Goal: Entertainment & Leisure: Consume media (video, audio)

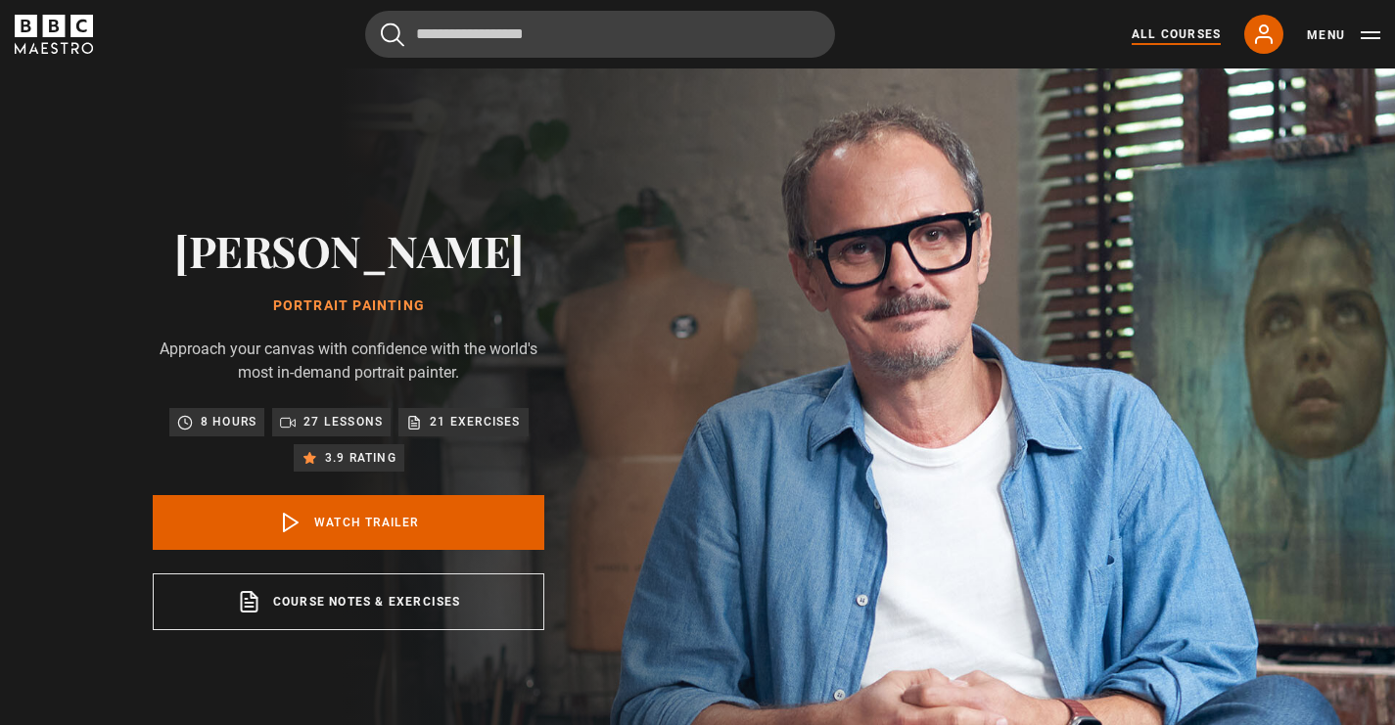
click at [1191, 38] on link "All Courses" at bounding box center [1176, 34] width 89 height 18
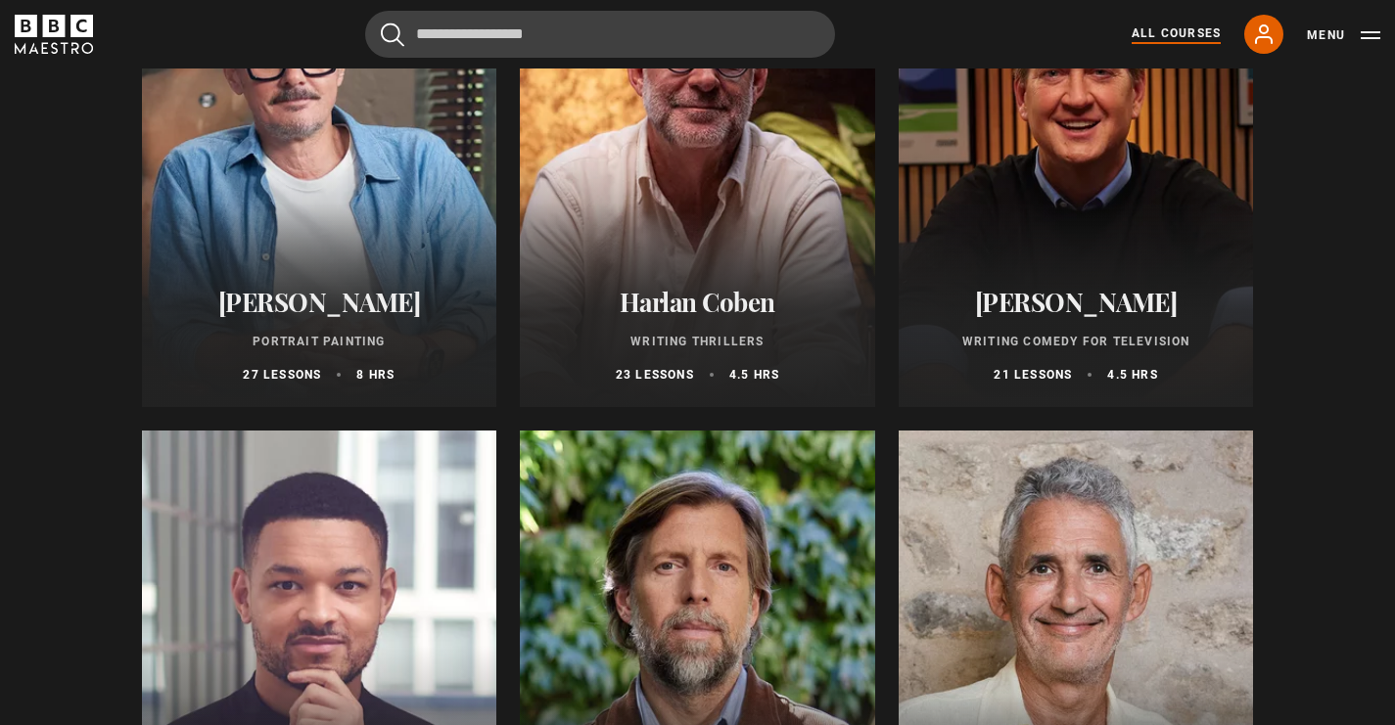
scroll to position [1857, 0]
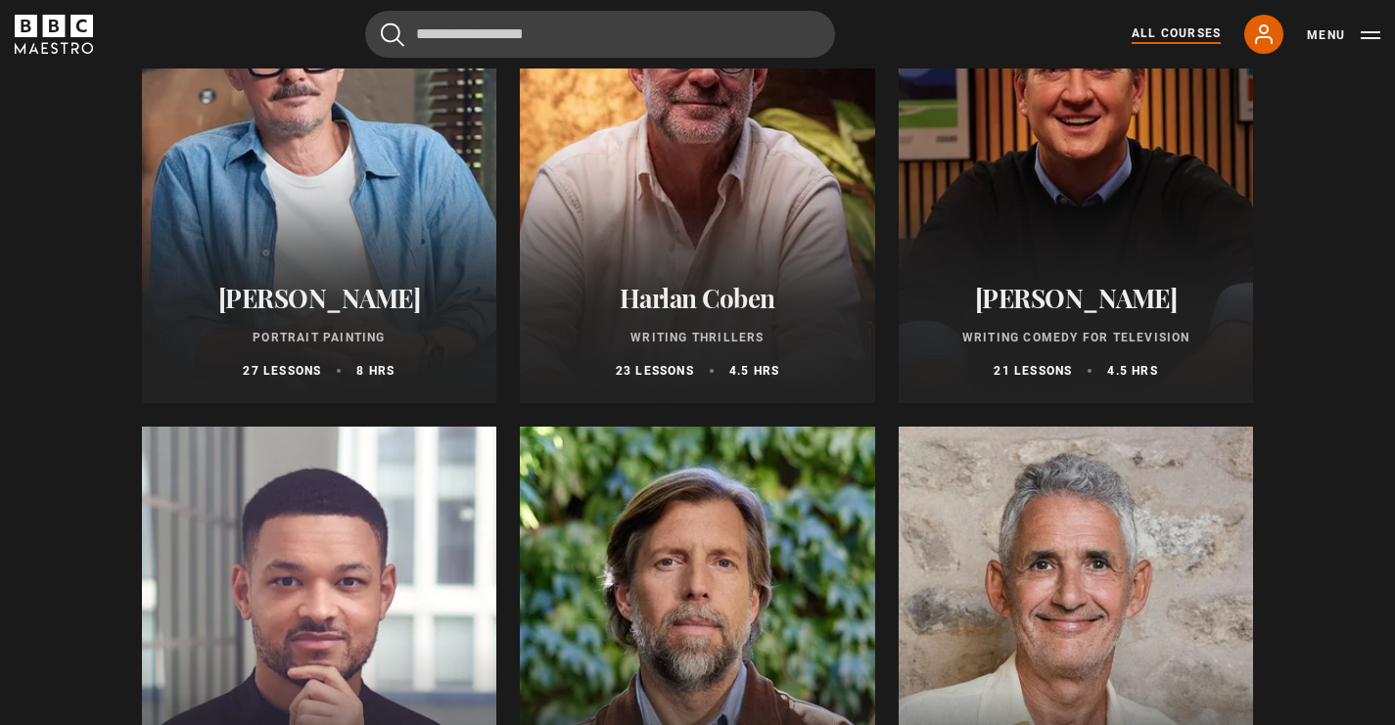
click at [1072, 346] on p "Writing Comedy for Television" at bounding box center [1076, 338] width 308 height 18
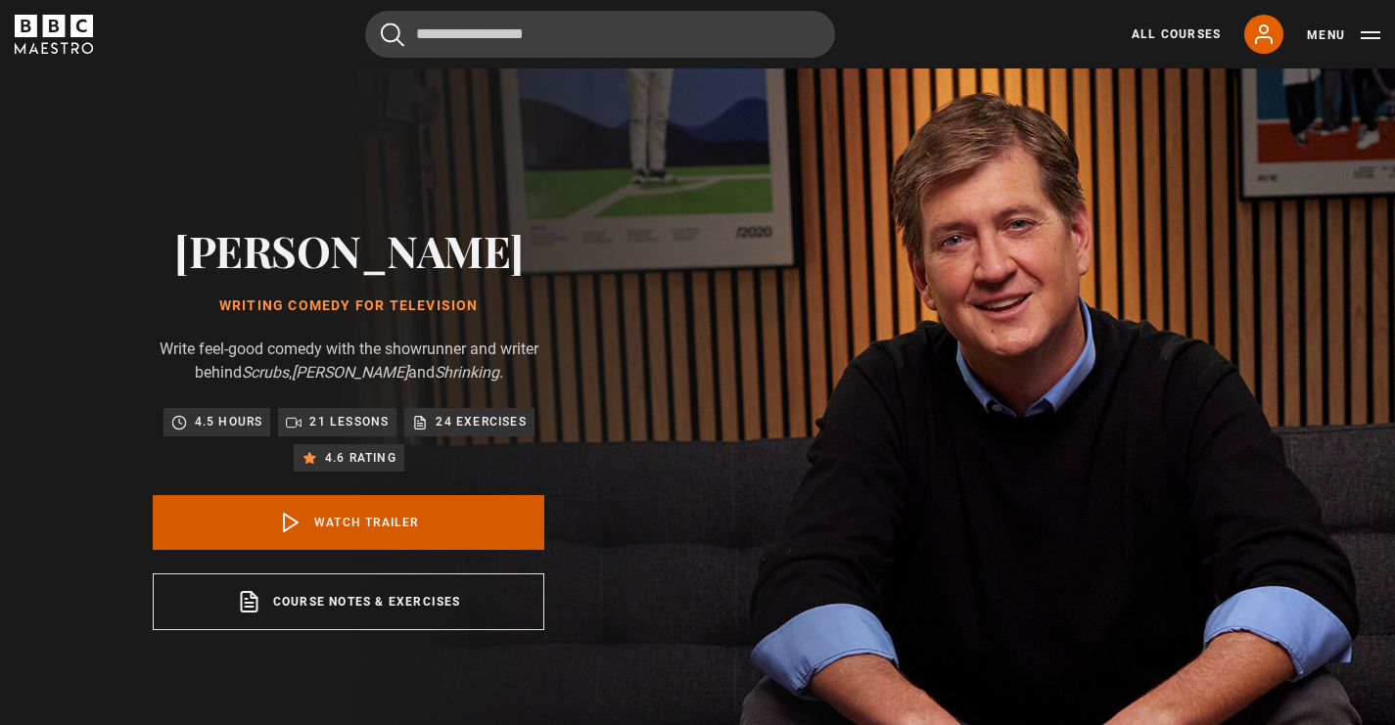
click at [362, 521] on link "Watch Trailer" at bounding box center [349, 522] width 392 height 55
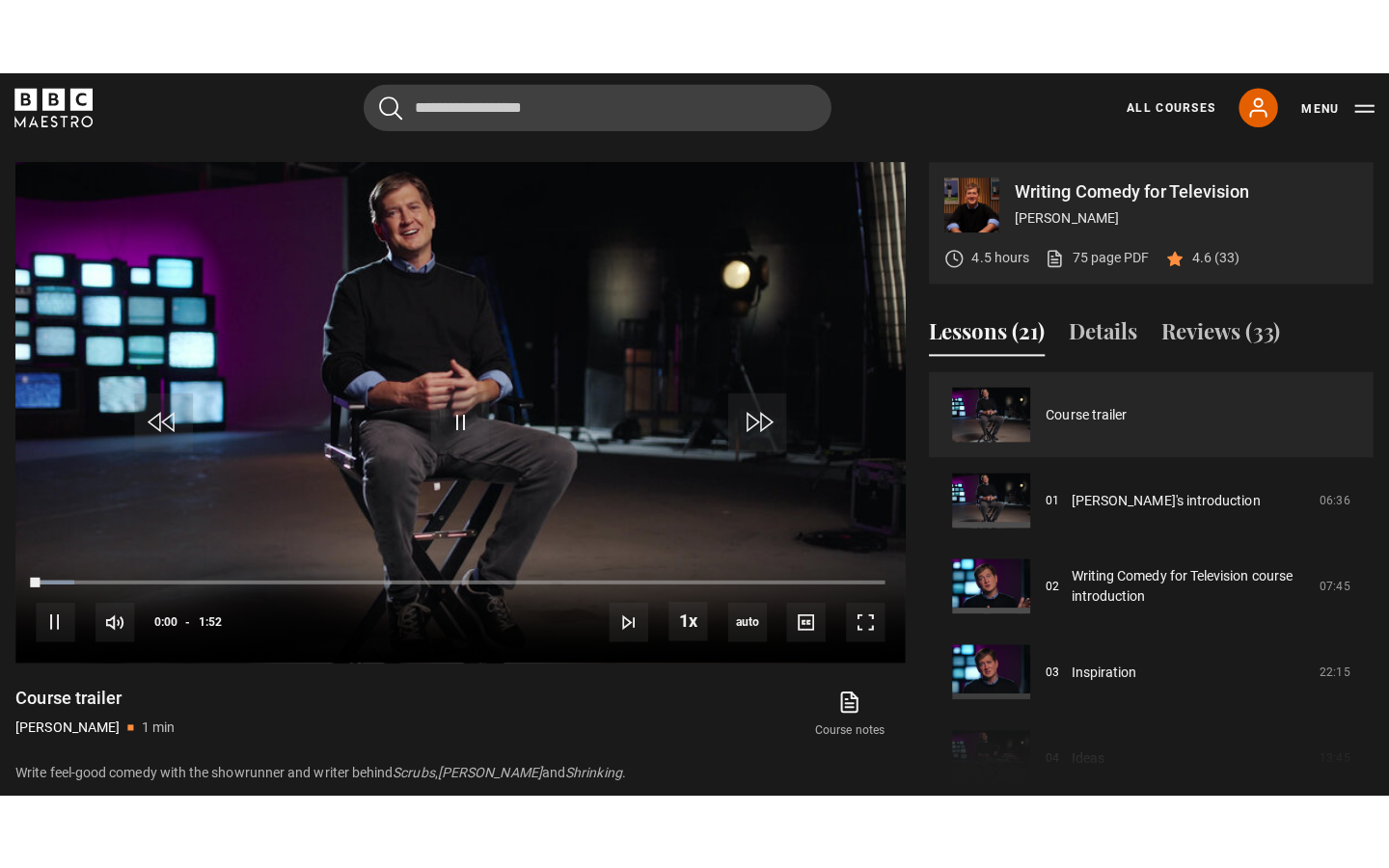
scroll to position [775, 0]
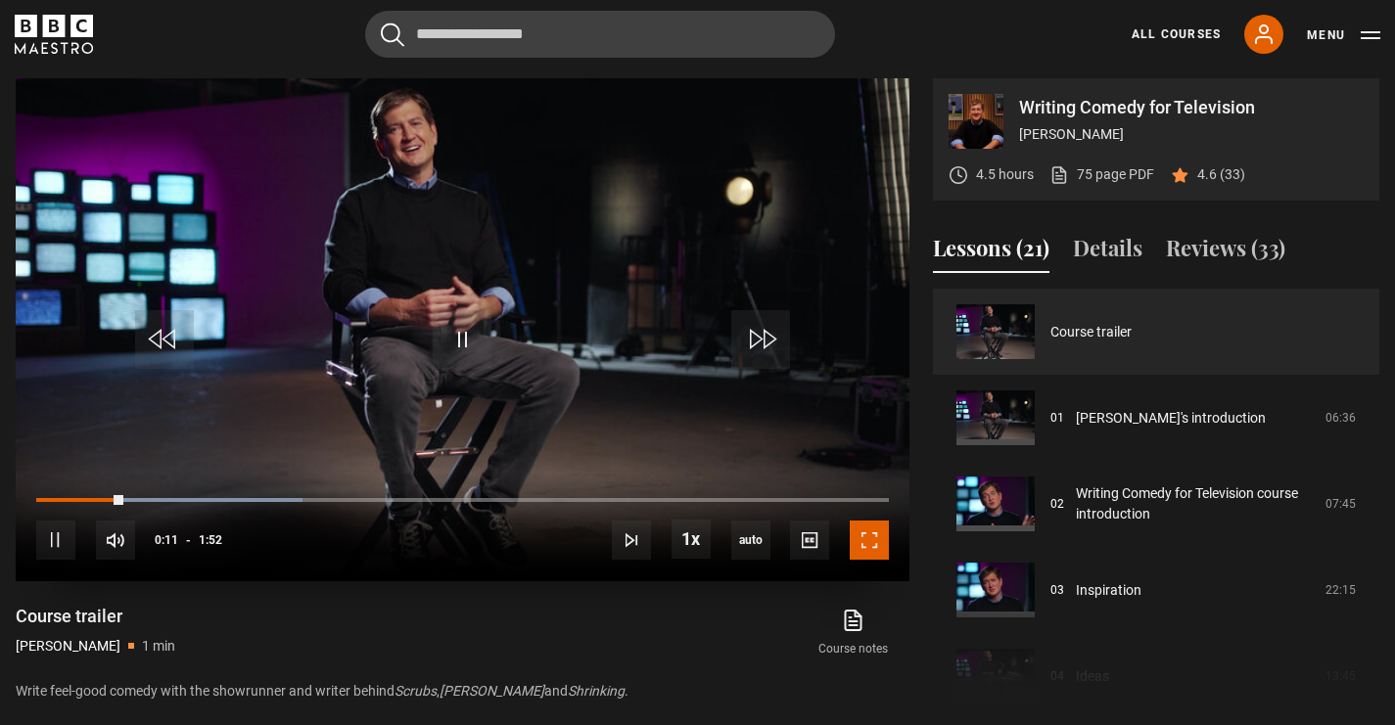
click at [860, 540] on span "Video Player" at bounding box center [869, 540] width 39 height 39
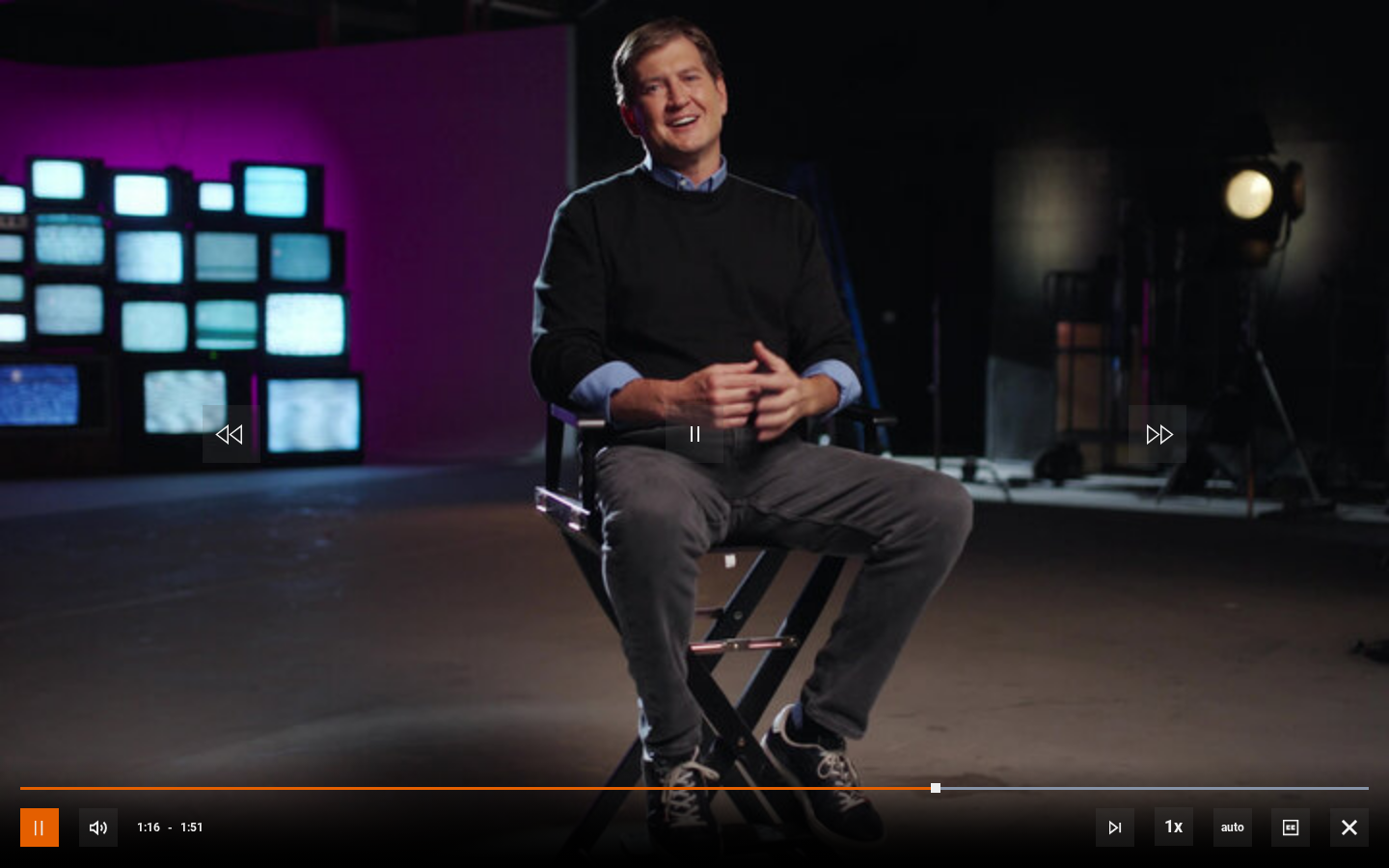
click at [31, 713] on span "Video Player" at bounding box center [39, 827] width 38 height 38
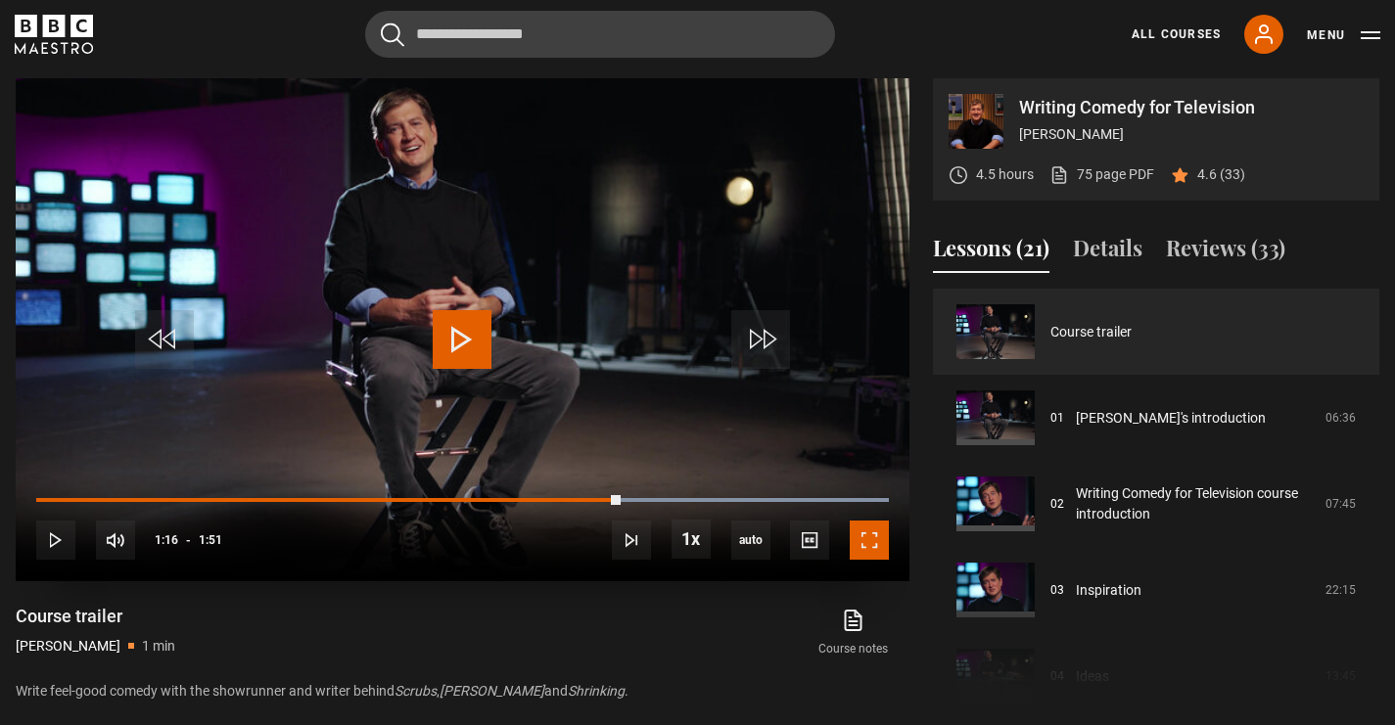
click at [864, 539] on span "Video Player" at bounding box center [869, 540] width 39 height 39
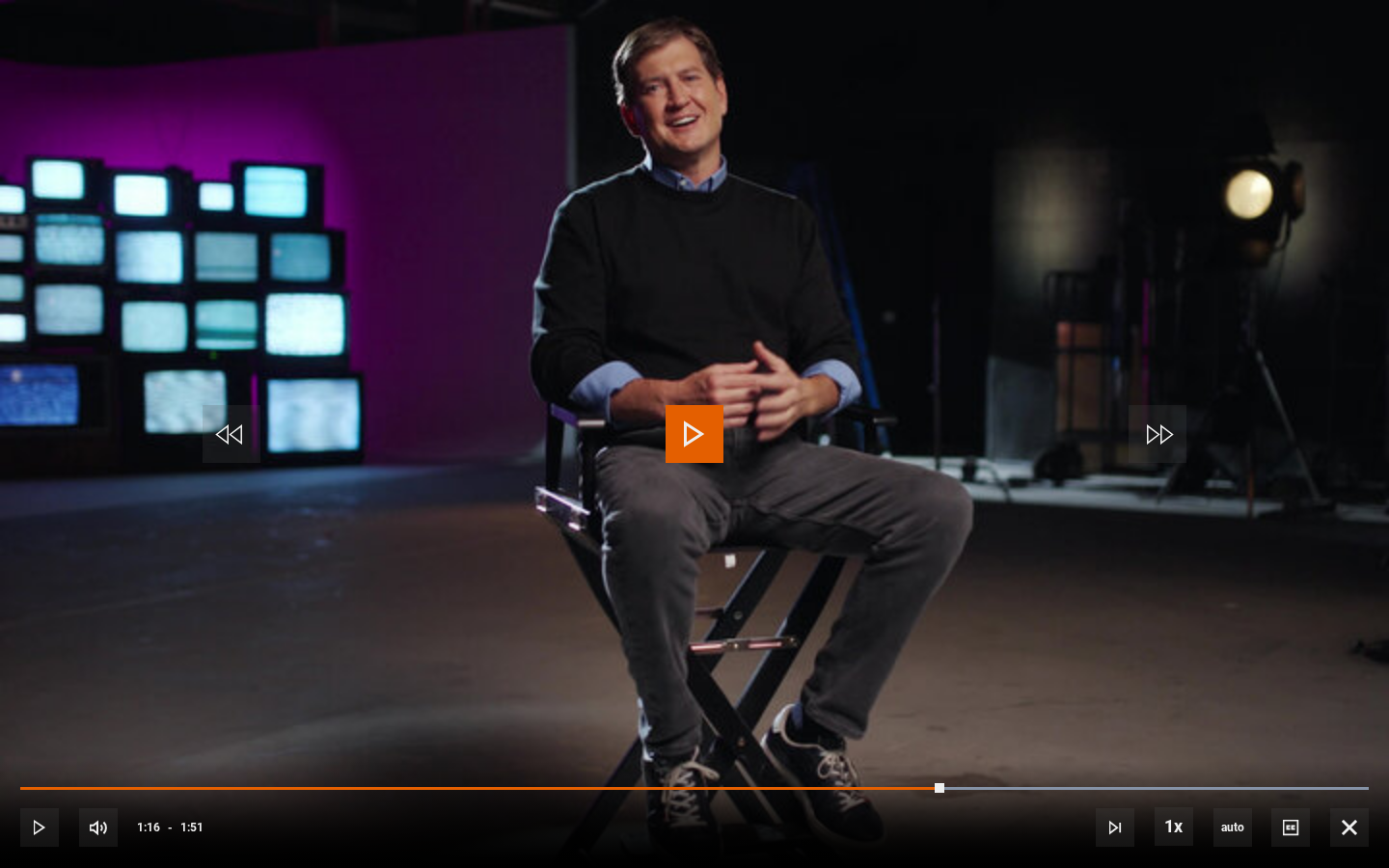
click at [721, 429] on span "Video Player" at bounding box center [694, 434] width 58 height 58
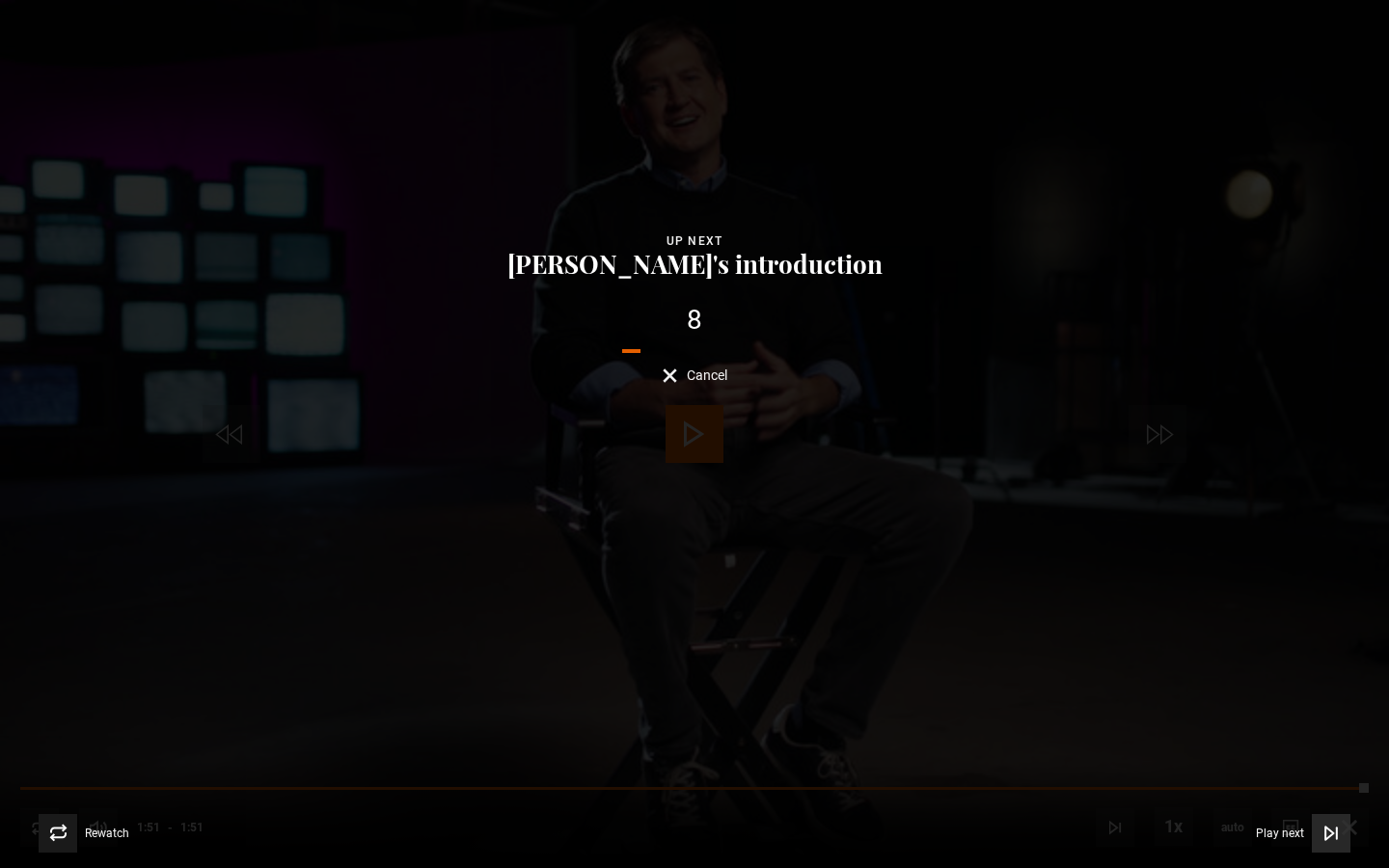
click at [1345, 713] on span "Video Player" at bounding box center [1331, 833] width 38 height 38
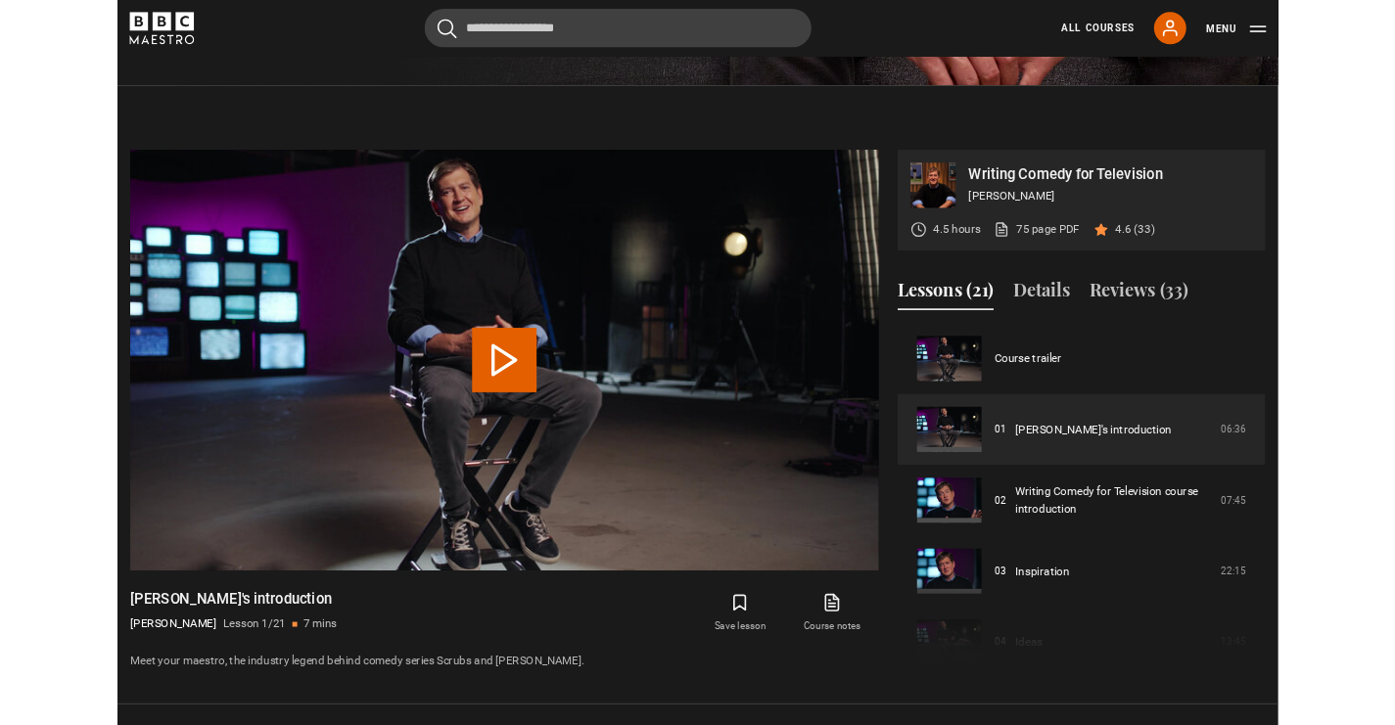
scroll to position [891, 0]
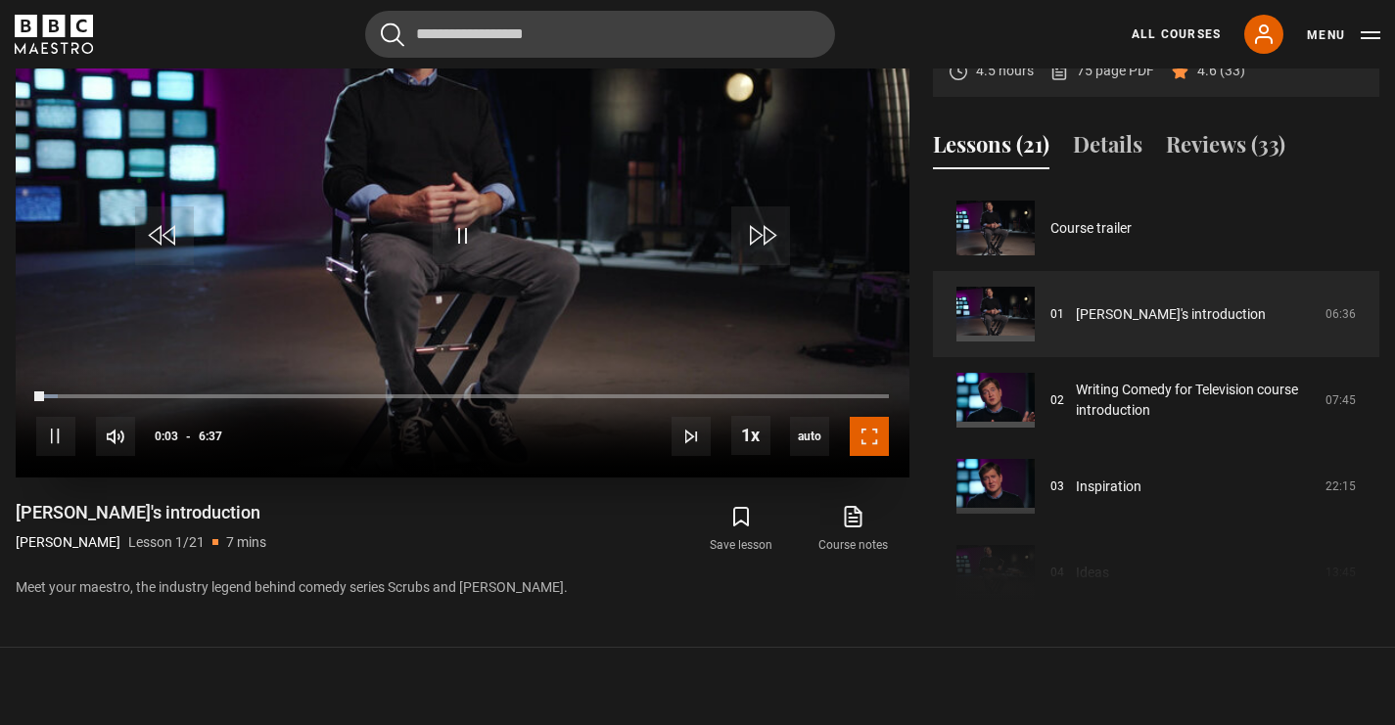
click at [874, 447] on span "Video Player" at bounding box center [869, 436] width 39 height 39
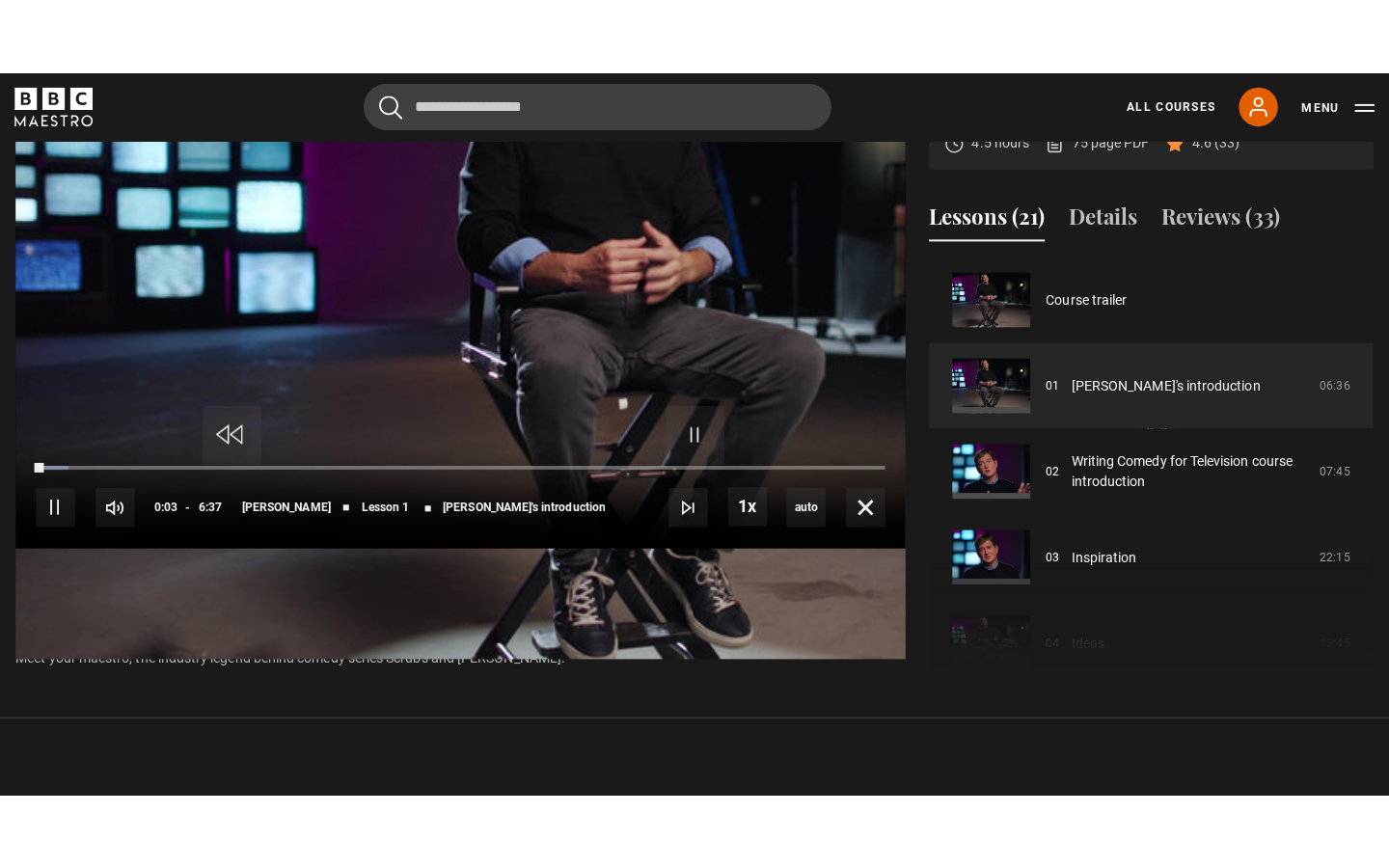
scroll to position [852, 0]
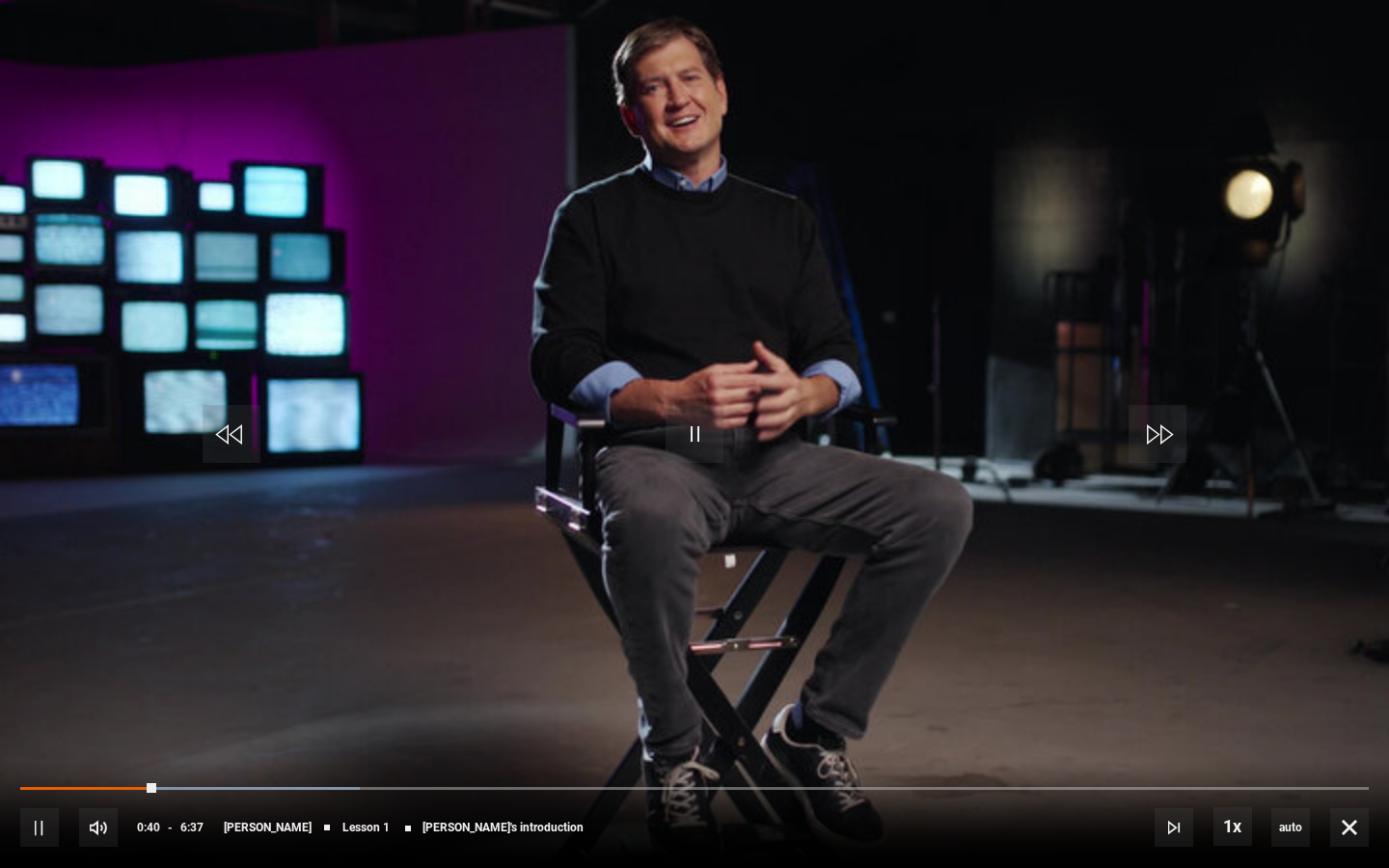
click at [788, 442] on video "Video Player" at bounding box center [694, 434] width 1389 height 868
click at [697, 426] on span "Video Player" at bounding box center [694, 434] width 58 height 58
click at [453, 713] on div "10s Skip Back 10 seconds Pause 10s Skip Forward 10 seconds Loaded : 65.49% 2:03…" at bounding box center [694, 814] width 1389 height 107
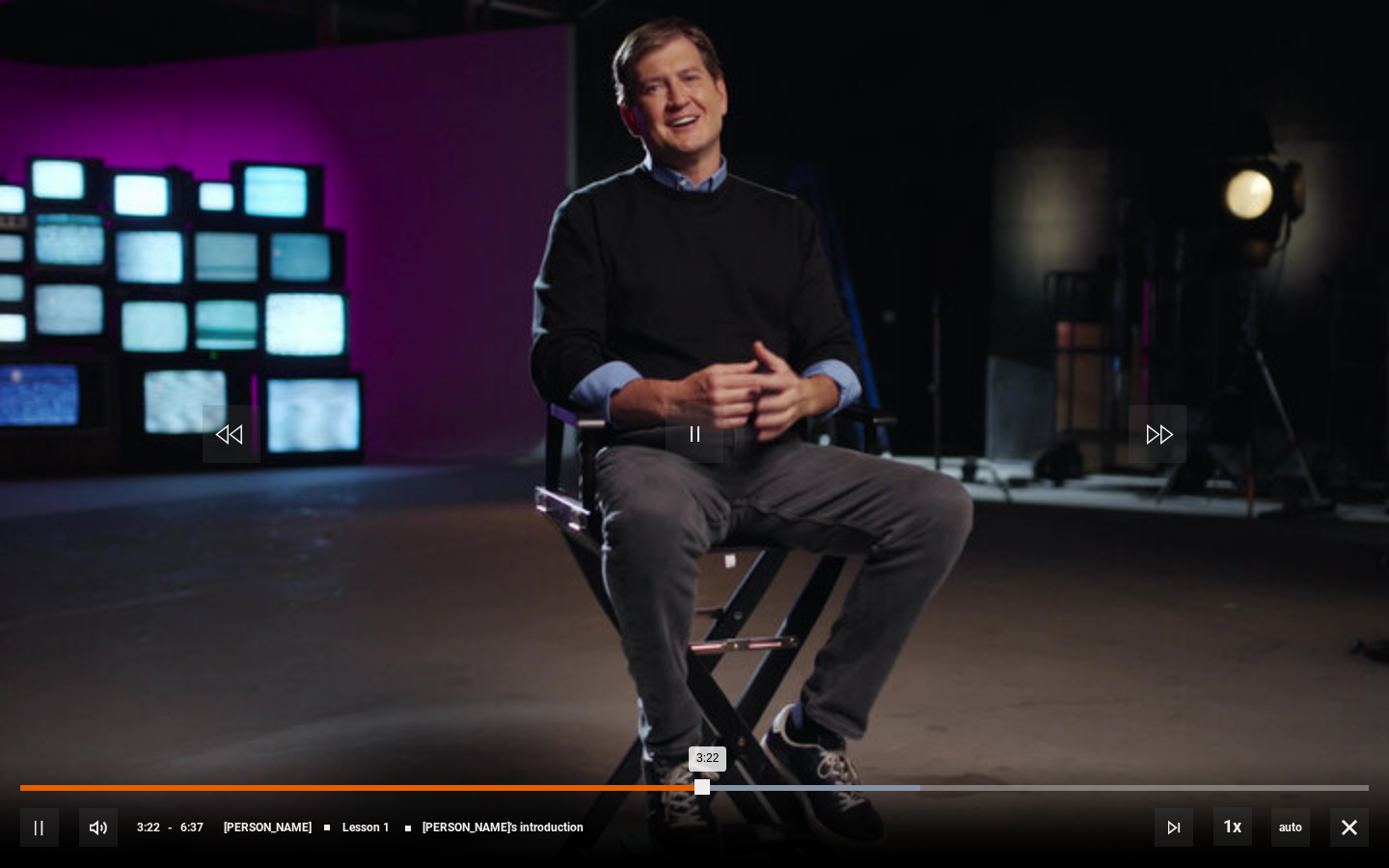
click at [450, 713] on div "2:06" at bounding box center [451, 788] width 3 height 6
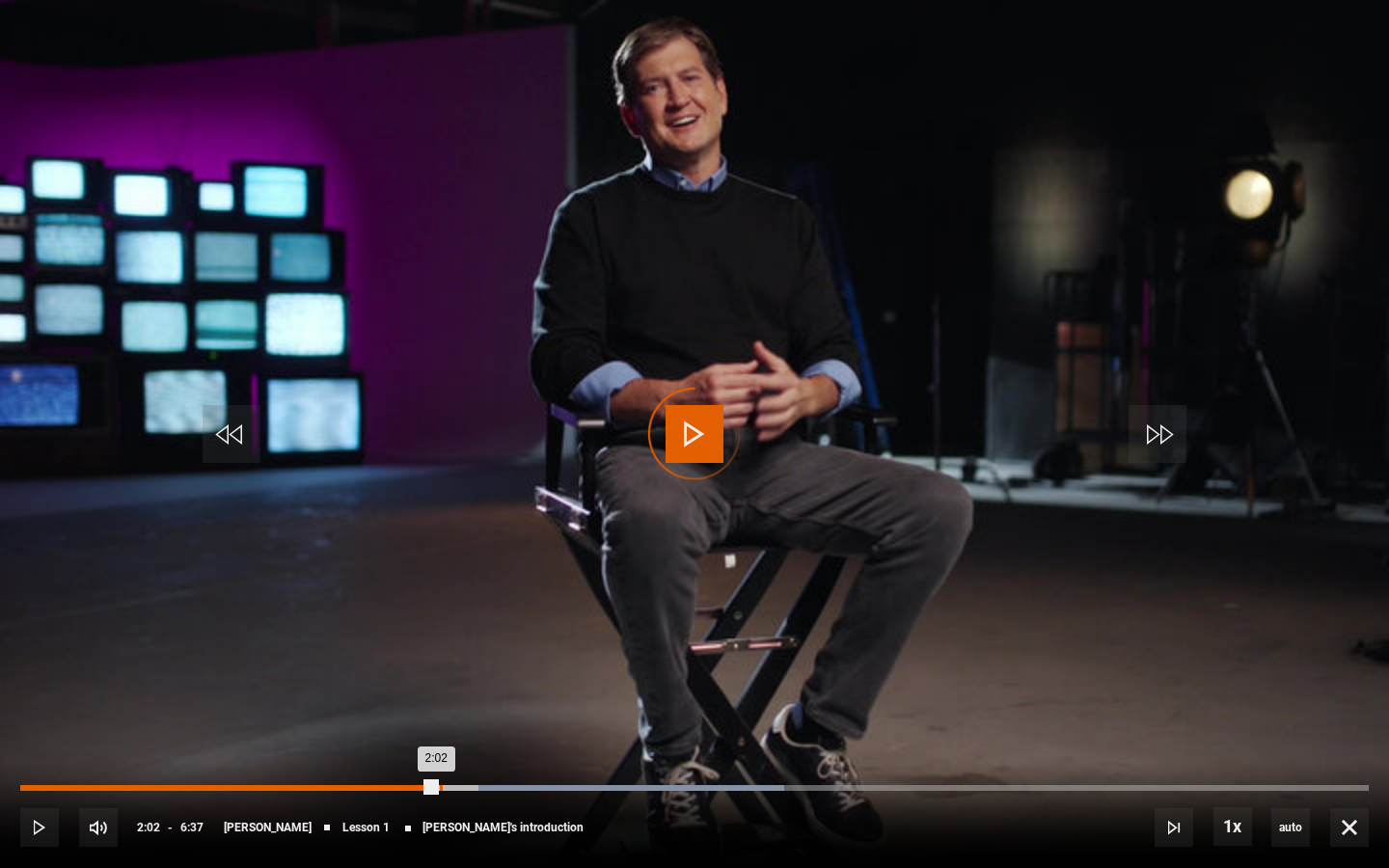
click at [436, 713] on div "2:02" at bounding box center [229, 788] width 416 height 6
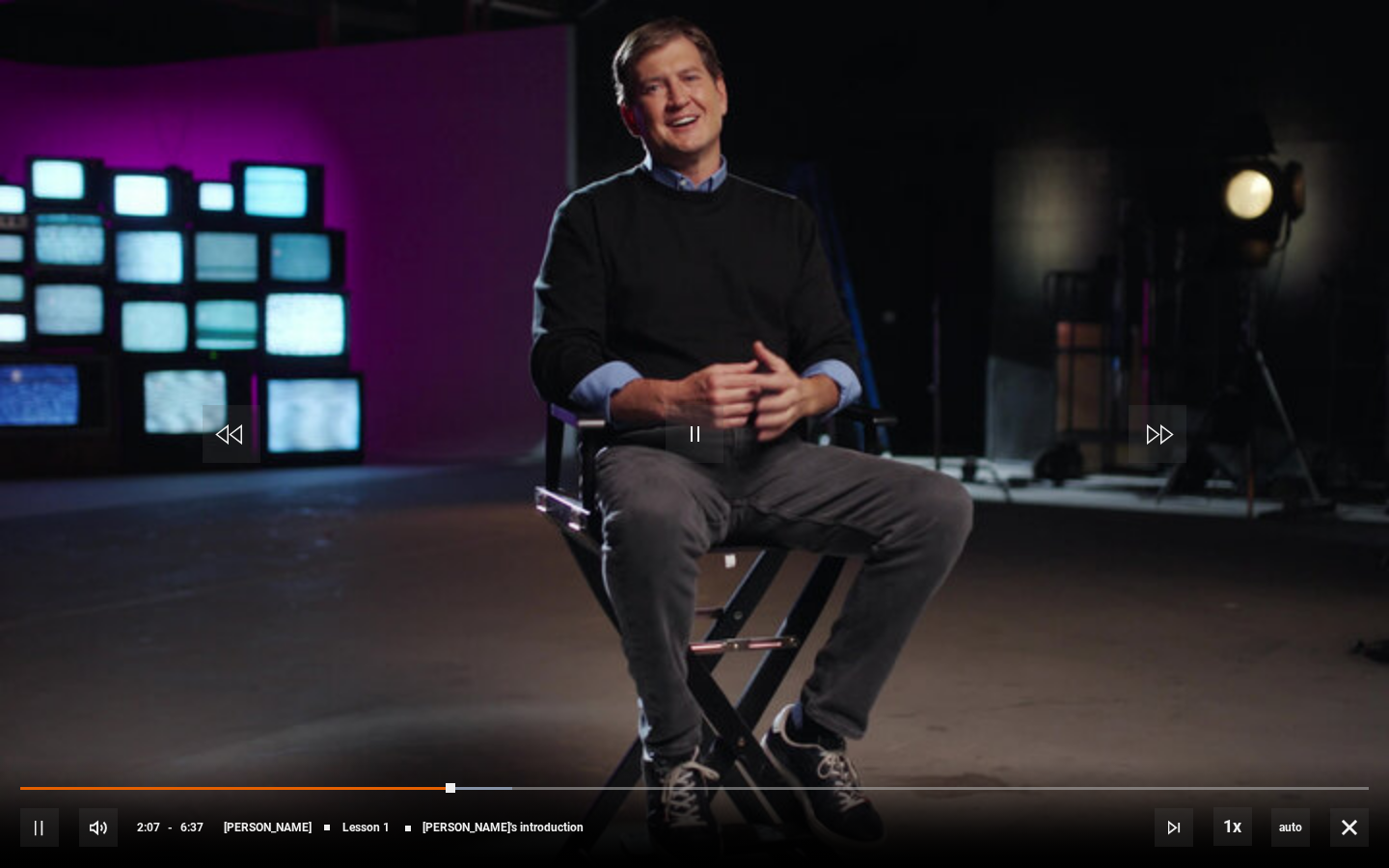
click at [385, 713] on div "10s Skip Back 10 seconds Pause 10s Skip Forward 10 seconds Loaded : 36.52% 1:47…" at bounding box center [694, 814] width 1389 height 107
click at [687, 437] on span "Video Player" at bounding box center [694, 434] width 58 height 58
click at [699, 434] on span "Video Player" at bounding box center [694, 434] width 58 height 58
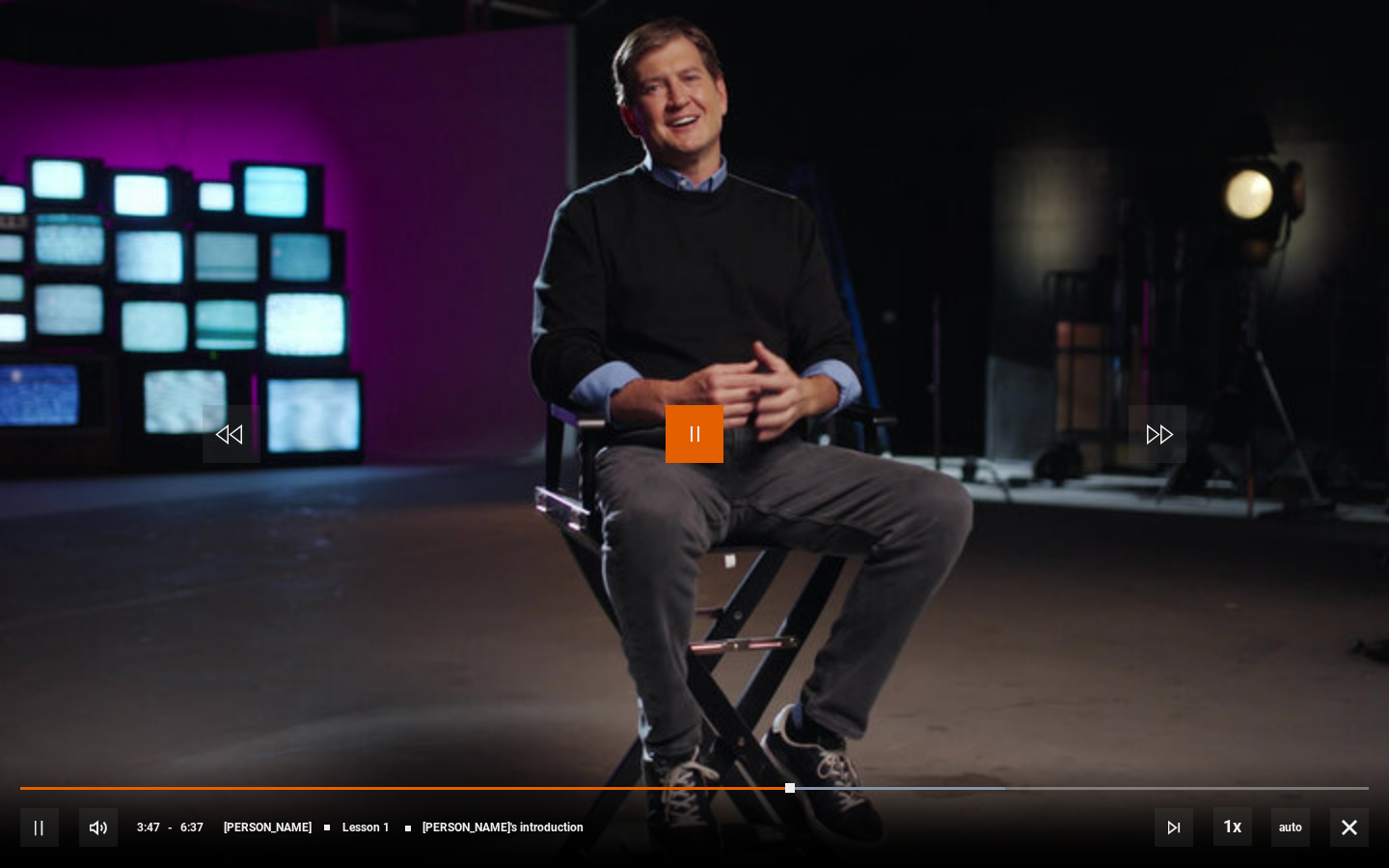
click at [699, 434] on span "Video Player" at bounding box center [694, 434] width 58 height 58
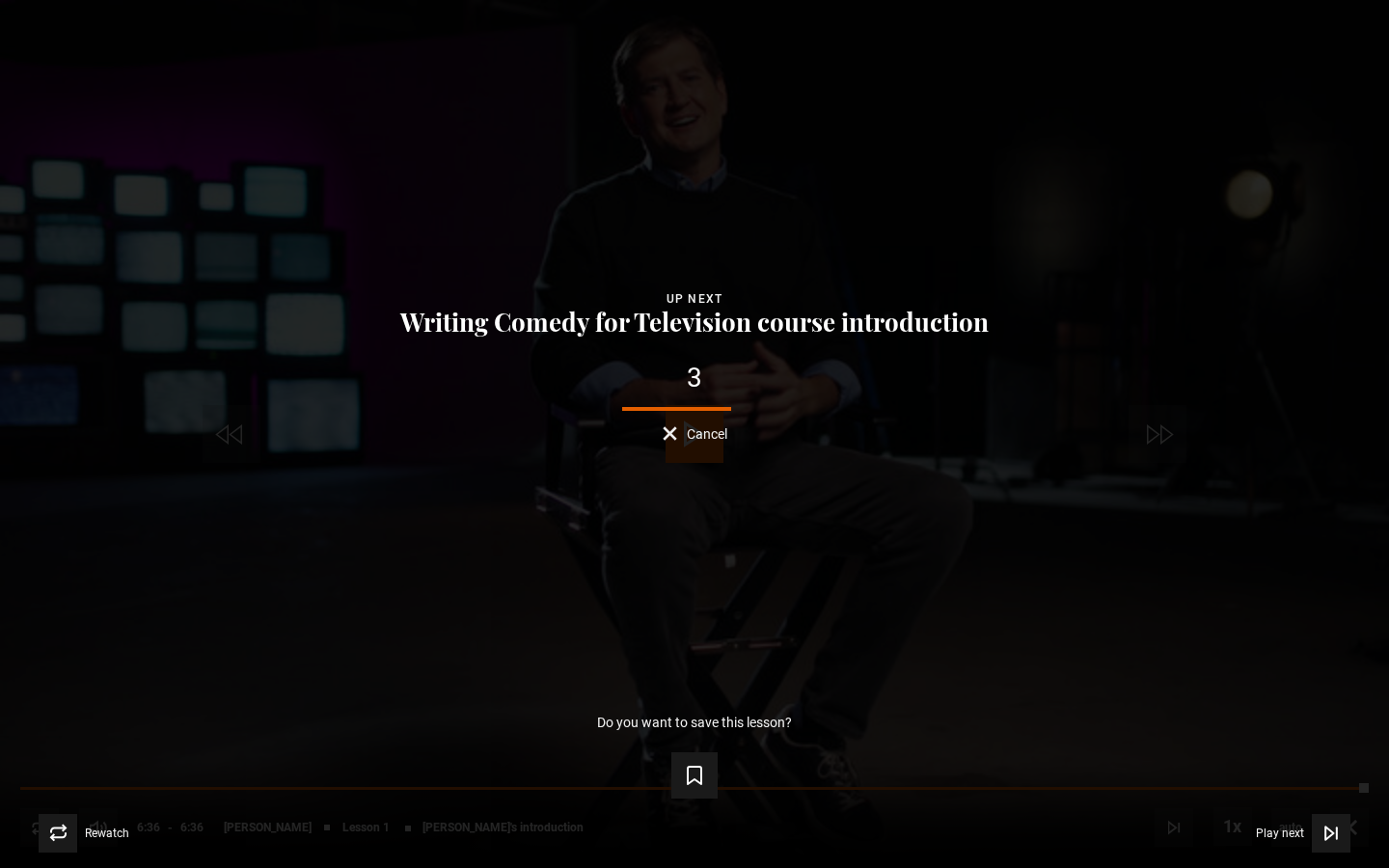
click at [699, 434] on span "Cancel" at bounding box center [707, 434] width 40 height 14
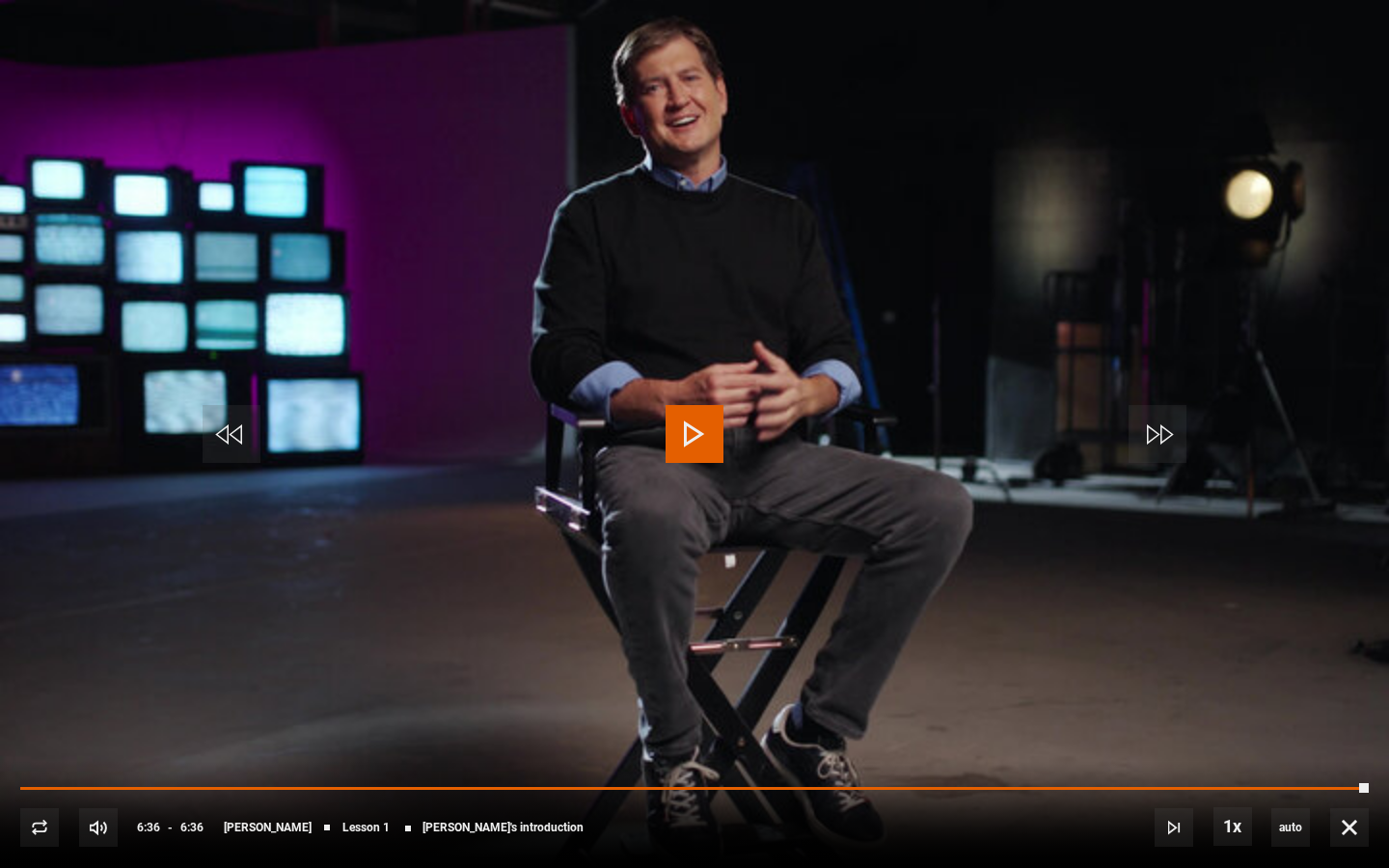
click at [699, 434] on span "Video Player" at bounding box center [694, 434] width 58 height 58
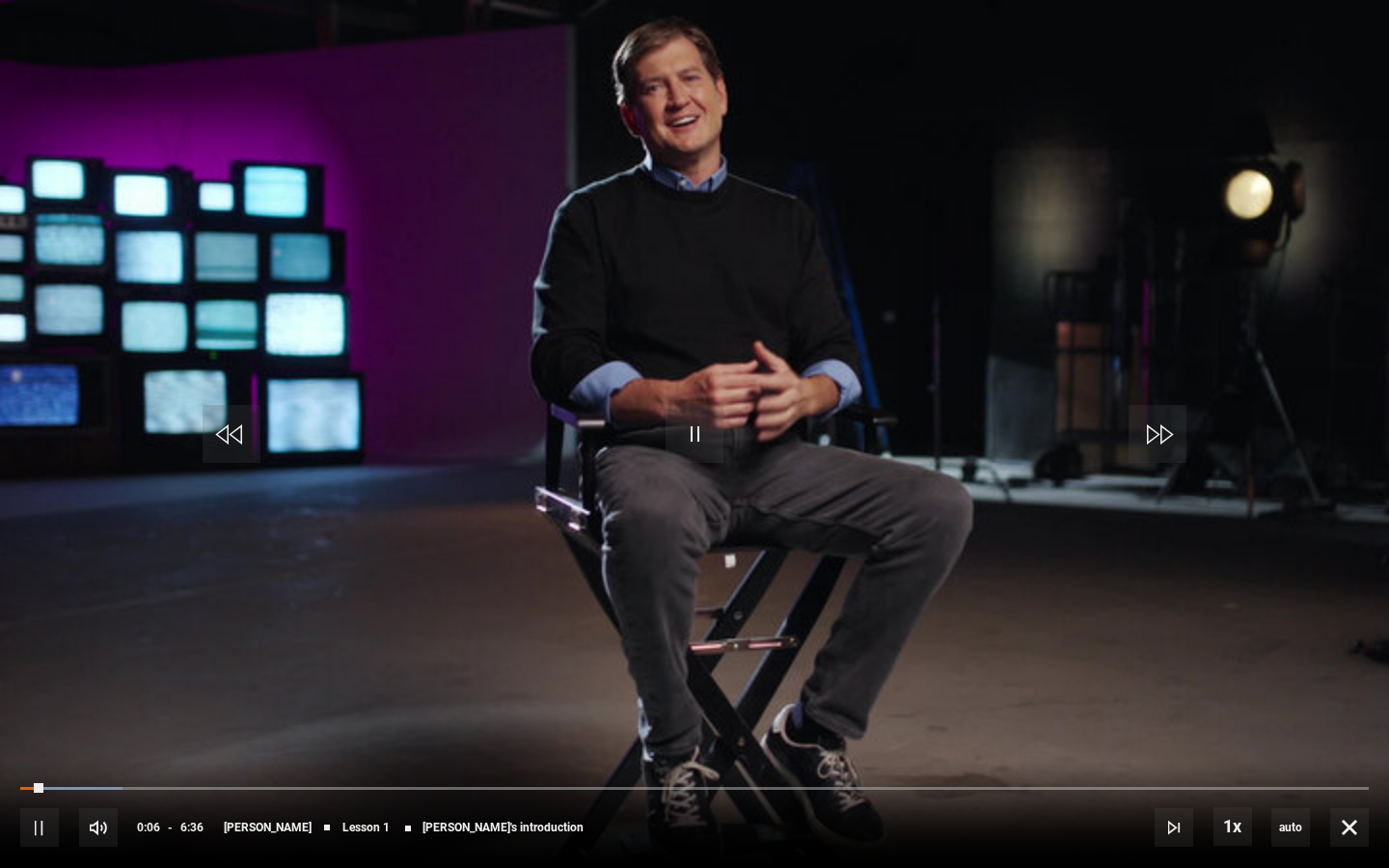
click at [748, 384] on video "Video Player" at bounding box center [694, 434] width 1389 height 868
